Goal: Transaction & Acquisition: Book appointment/travel/reservation

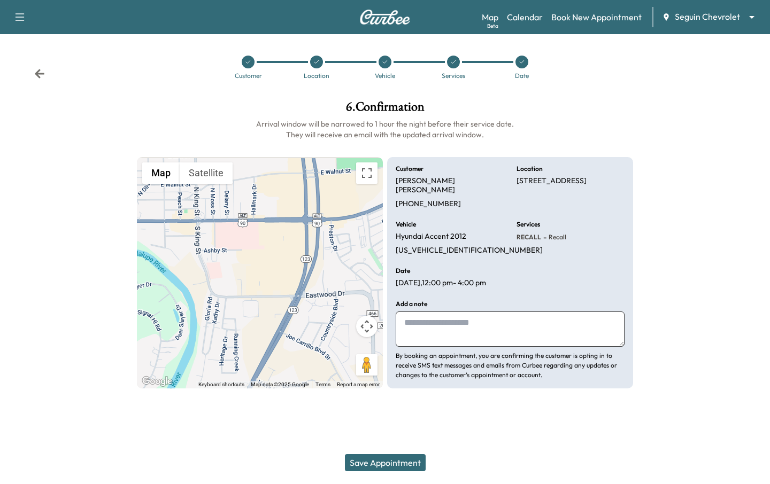
click at [366, 466] on button "Save Appointment" at bounding box center [385, 462] width 81 height 17
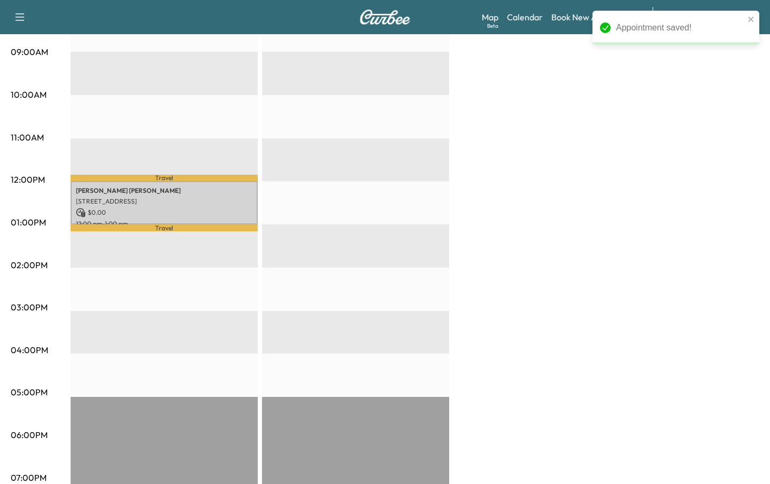
scroll to position [299, 0]
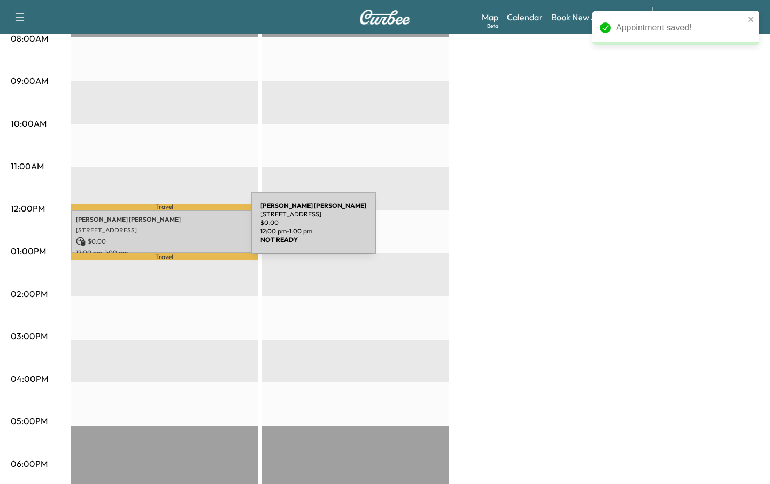
click at [170, 229] on p "[STREET_ADDRESS]" at bounding box center [164, 230] width 176 height 9
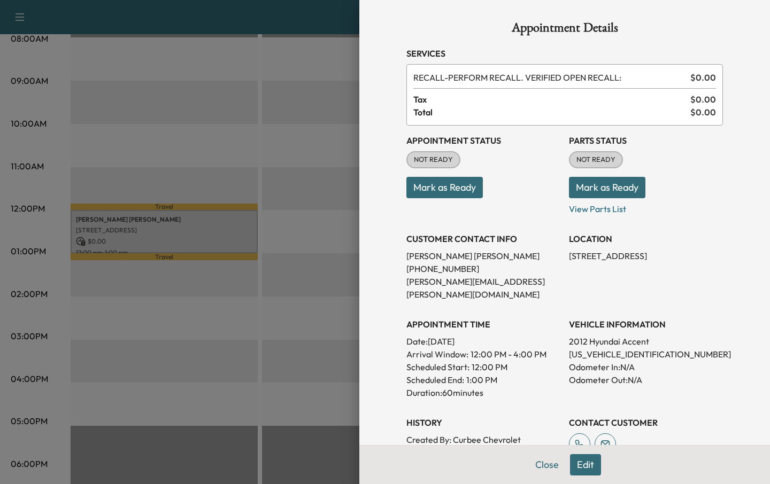
click at [577, 463] on button "Edit" at bounding box center [585, 464] width 31 height 21
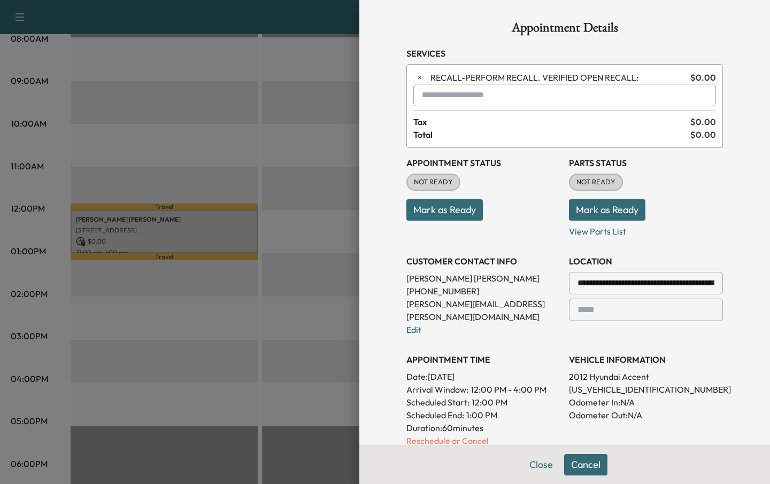
click at [443, 434] on div "**********" at bounding box center [564, 340] width 316 height 385
click at [440, 434] on p "Reschedule or Cancel" at bounding box center [483, 440] width 154 height 13
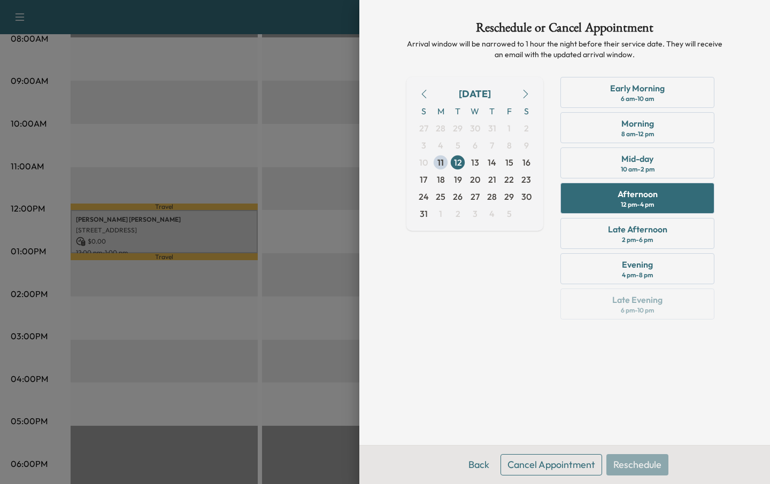
click at [536, 464] on button "Cancel Appointment" at bounding box center [551, 464] width 102 height 21
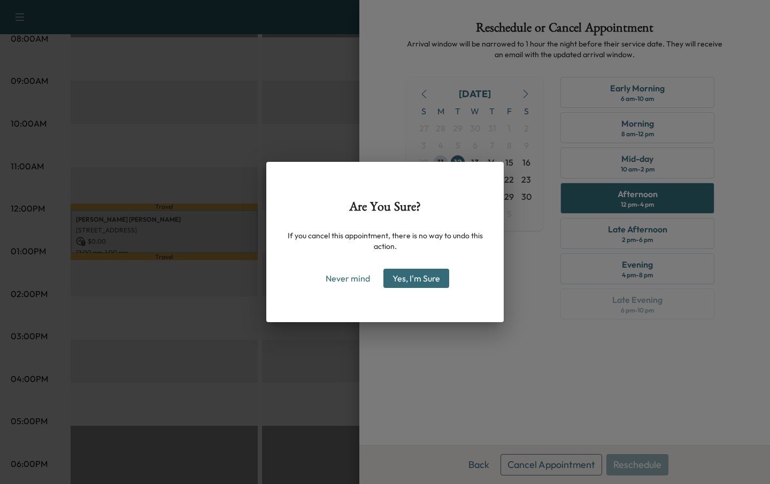
click at [406, 282] on button "Yes, I'm Sure" at bounding box center [416, 278] width 66 height 19
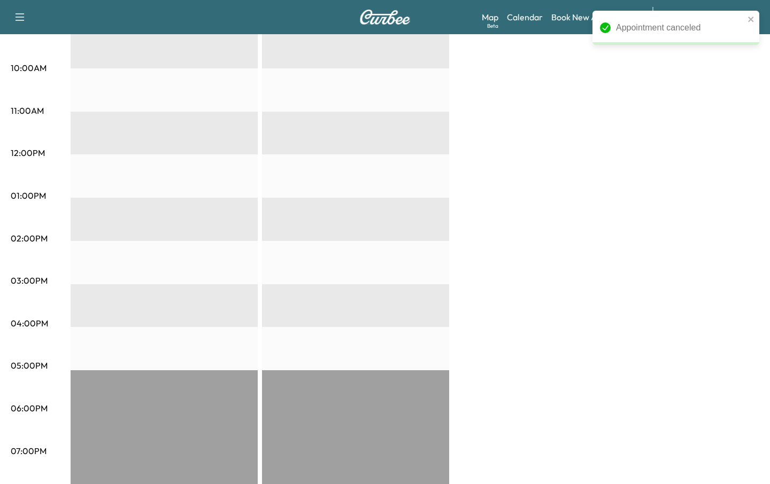
scroll to position [387, 0]
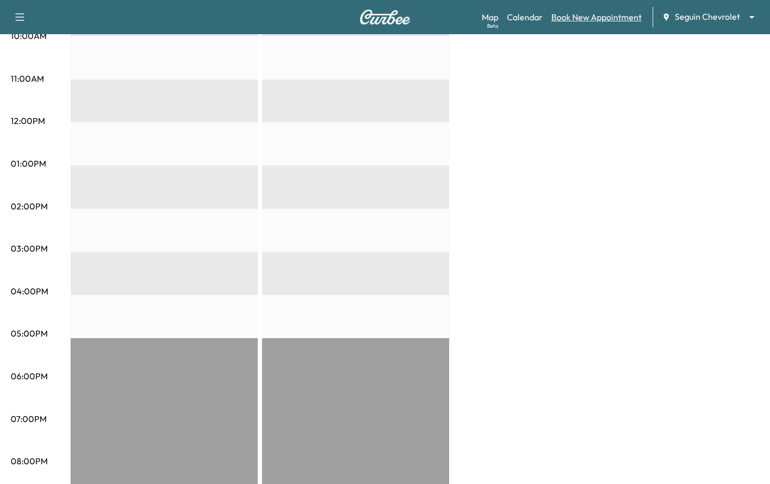
click at [596, 14] on link "Book New Appointment" at bounding box center [596, 17] width 90 height 13
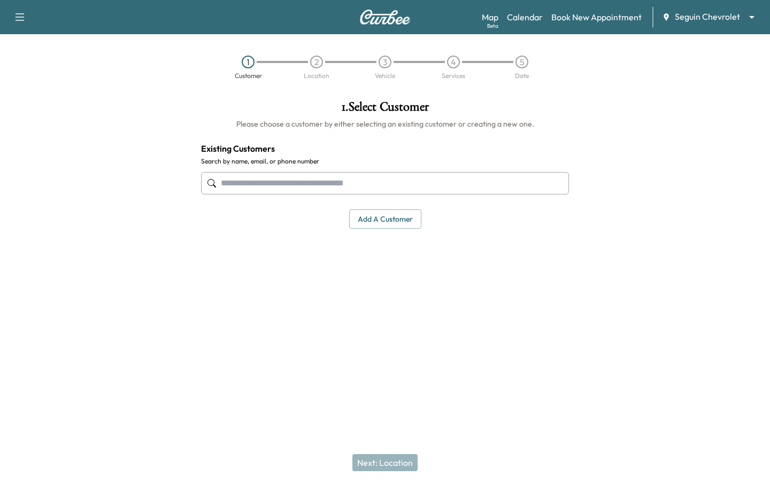
click at [369, 185] on input "text" at bounding box center [385, 183] width 368 height 22
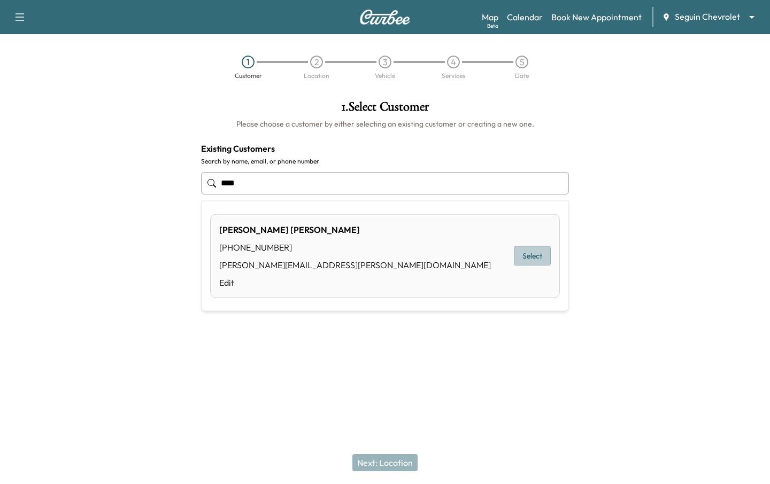
click at [534, 255] on button "Select" at bounding box center [532, 256] width 37 height 20
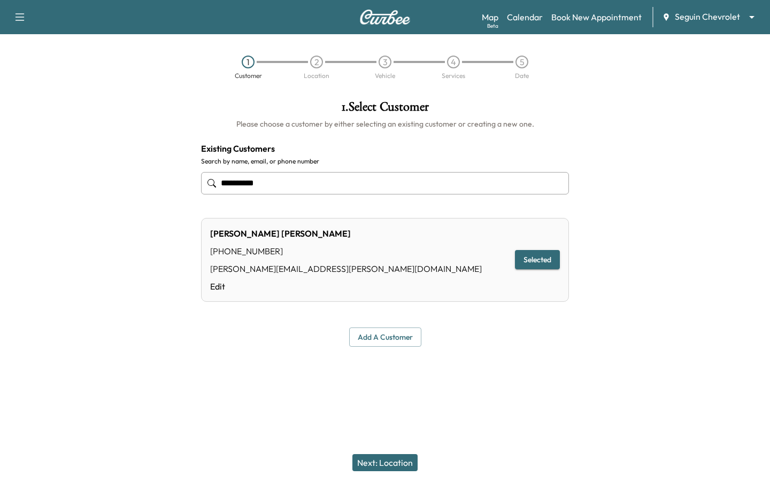
type input "**********"
click at [370, 457] on button "Next: Location" at bounding box center [384, 462] width 65 height 17
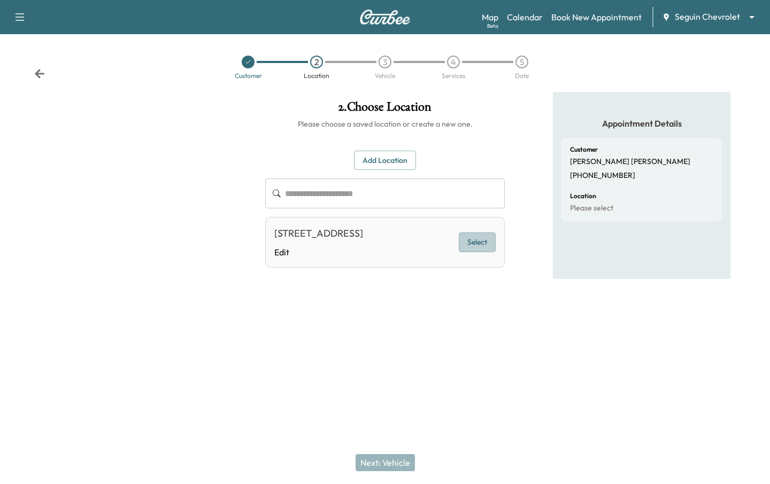
click at [475, 245] on button "Select" at bounding box center [477, 242] width 37 height 20
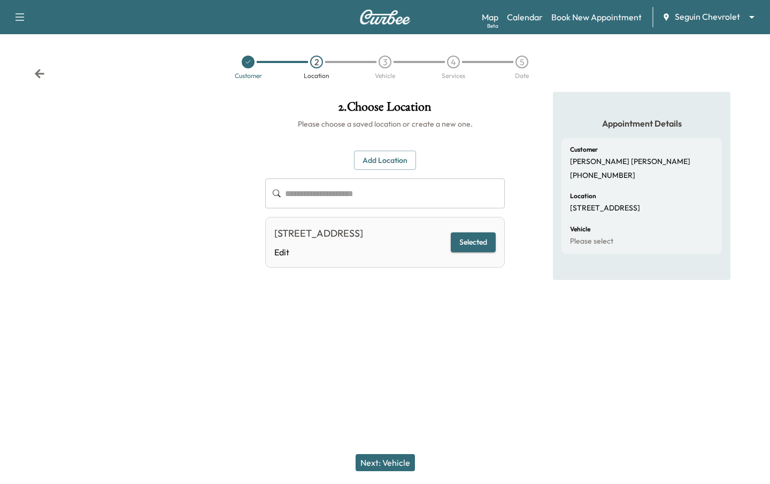
click at [393, 465] on button "Next: Vehicle" at bounding box center [384, 462] width 59 height 17
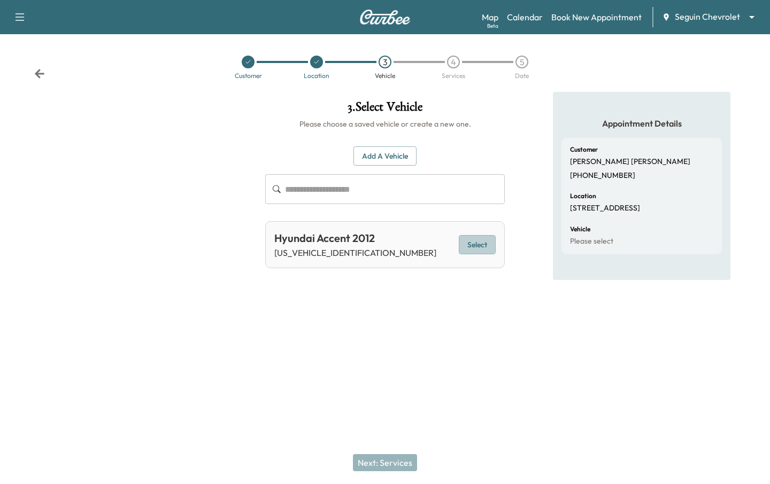
click at [491, 242] on button "Select" at bounding box center [477, 245] width 37 height 20
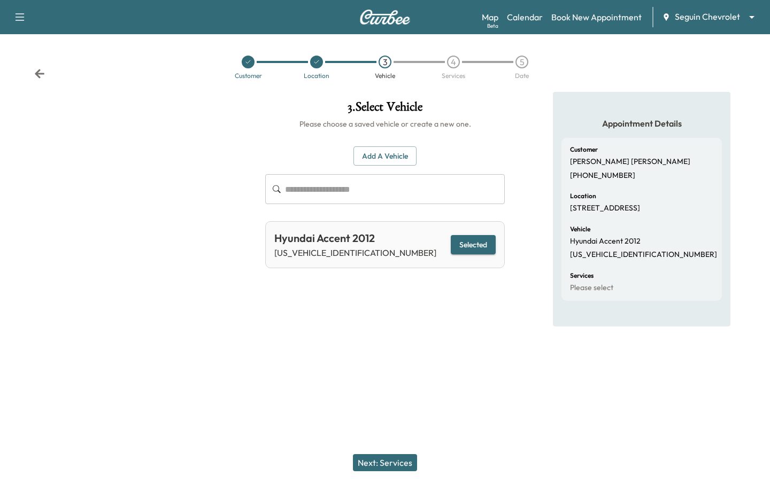
click at [369, 462] on button "Next: Services" at bounding box center [385, 462] width 64 height 17
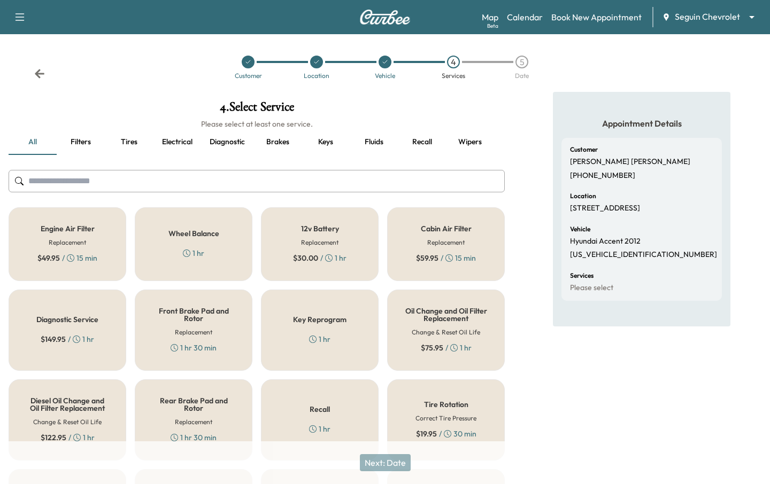
click at [348, 262] on div "12v Battery Replacement $ 30.00 / 1 hr" at bounding box center [320, 244] width 118 height 74
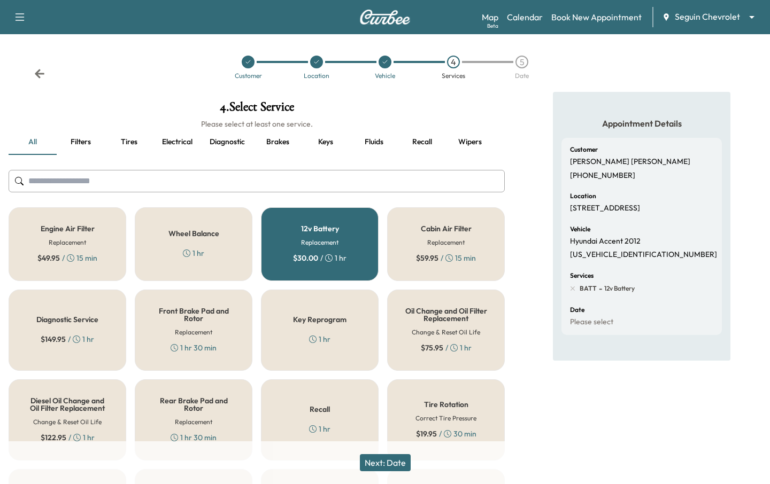
click at [384, 463] on button "Next: Date" at bounding box center [385, 462] width 51 height 17
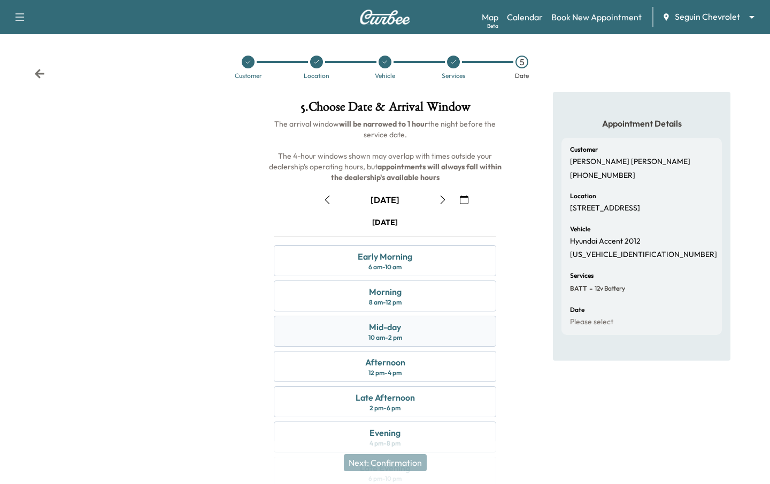
click at [426, 316] on div "Mid-day 10 am - 2 pm" at bounding box center [385, 331] width 222 height 31
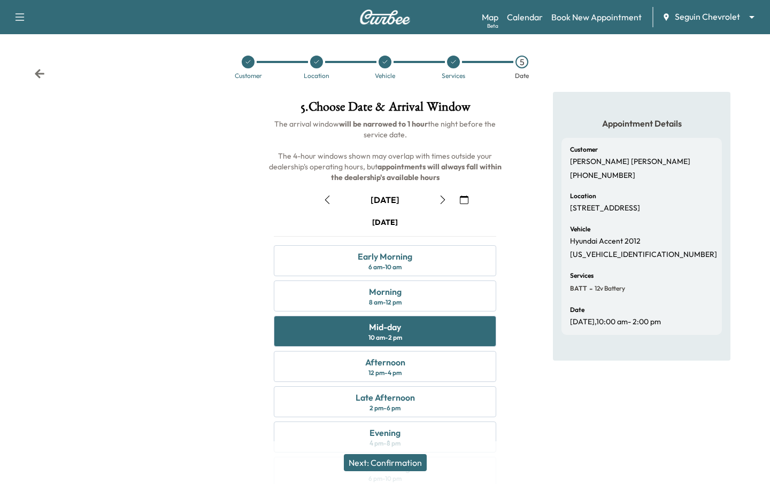
click at [416, 460] on button "Next: Confirmation" at bounding box center [385, 462] width 83 height 17
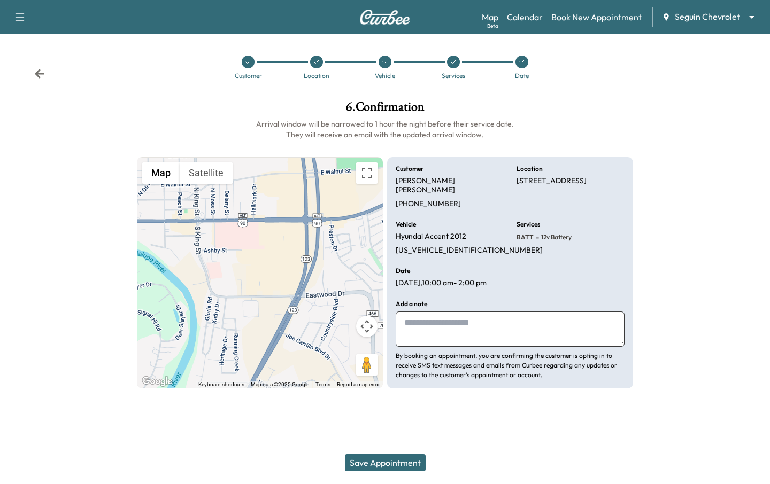
click at [416, 460] on button "Save Appointment" at bounding box center [385, 462] width 81 height 17
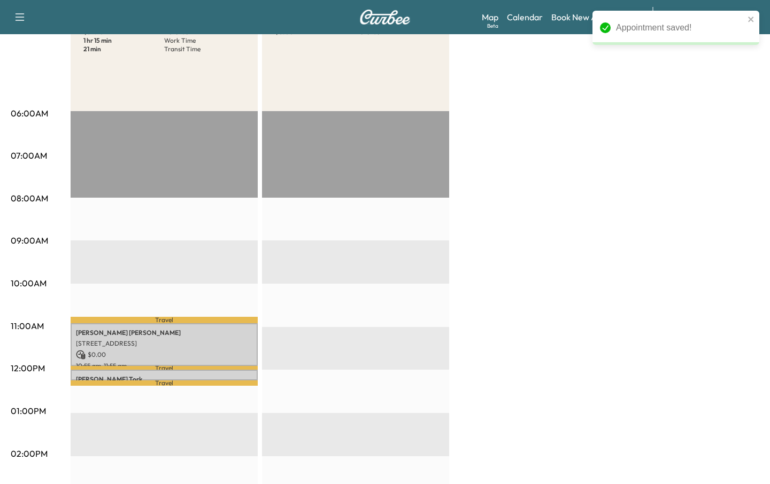
scroll to position [148, 0]
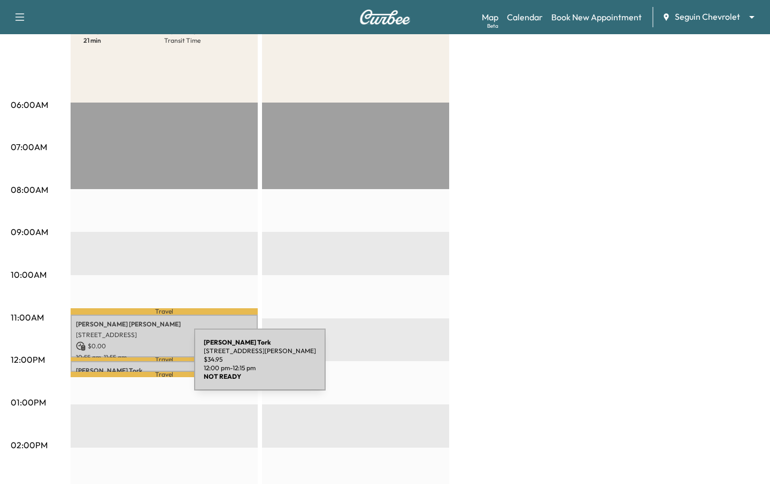
click at [114, 366] on div "[PERSON_NAME] [STREET_ADDRESS][PERSON_NAME] $ 34.95 12:00 pm - 12:15 pm" at bounding box center [164, 366] width 187 height 11
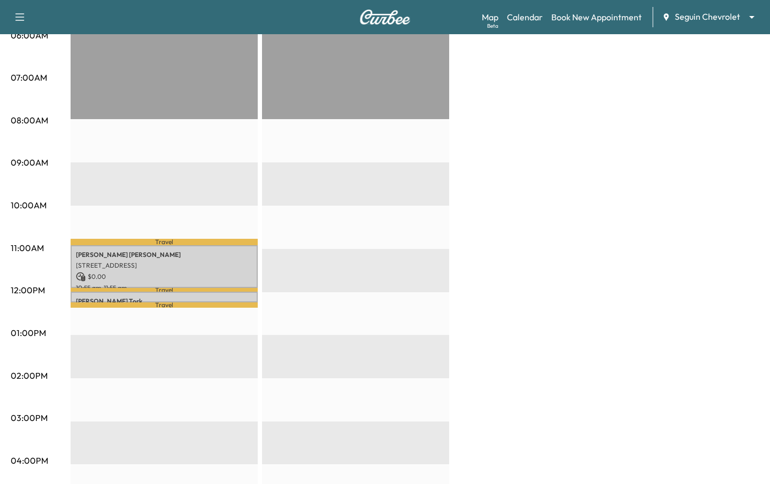
scroll to position [226, 0]
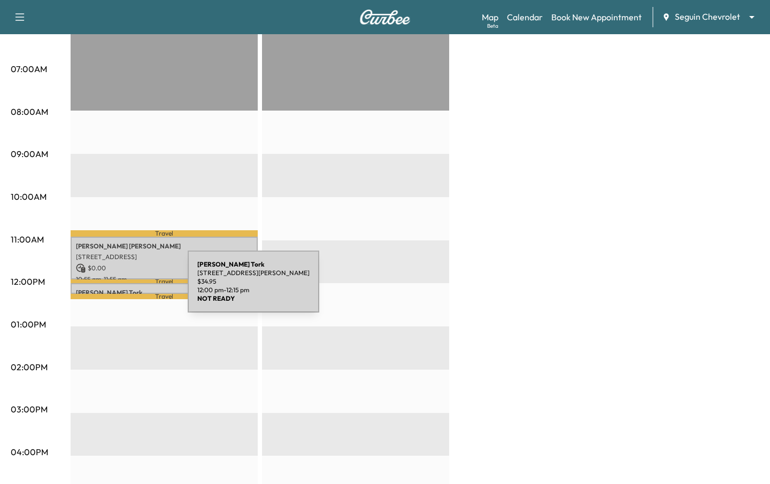
click at [106, 288] on div "[PERSON_NAME] [STREET_ADDRESS][PERSON_NAME] $ 34.95 12:00 pm - 12:15 pm" at bounding box center [164, 288] width 187 height 11
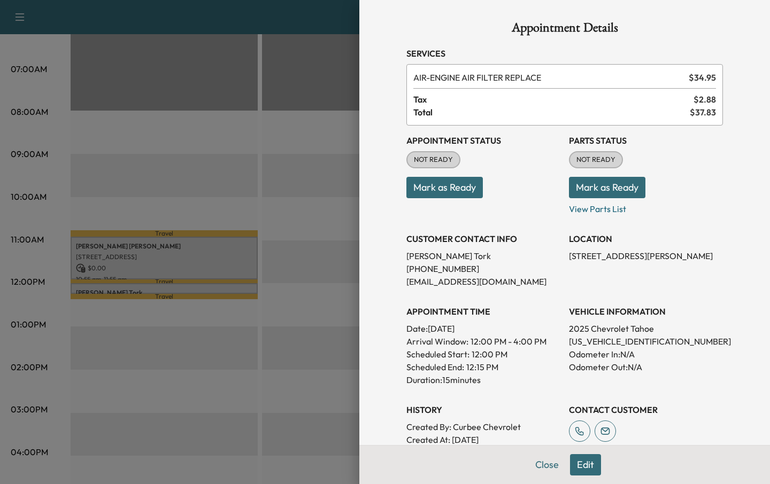
click at [133, 343] on div at bounding box center [385, 242] width 770 height 484
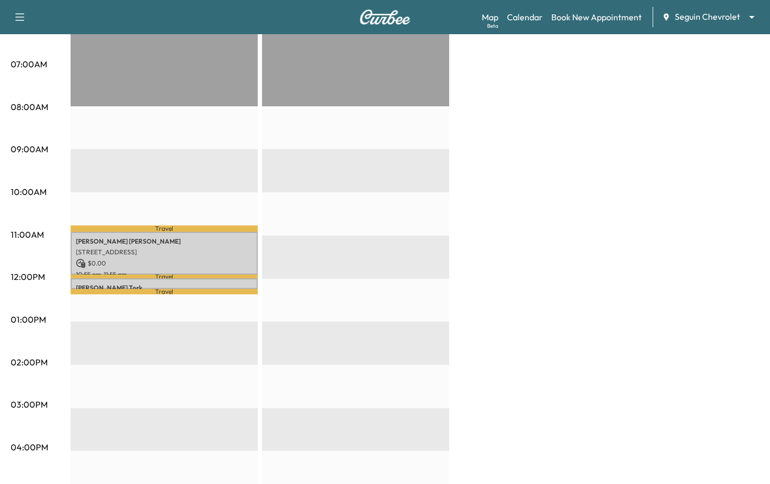
scroll to position [244, 0]
